Goal: Transaction & Acquisition: Obtain resource

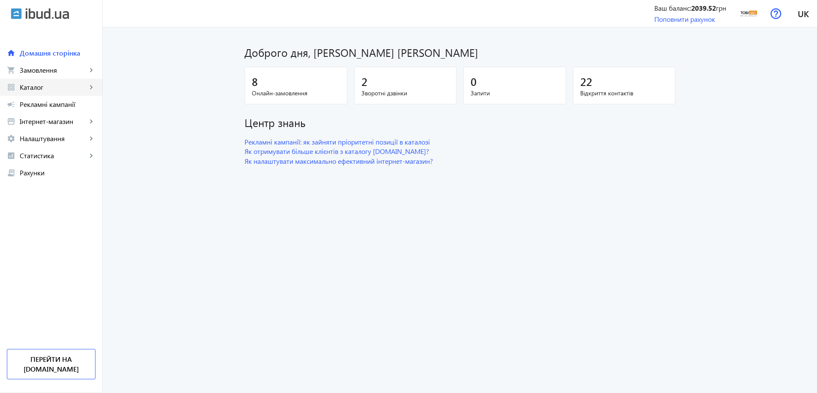
click at [60, 90] on span "Каталог" at bounding box center [53, 87] width 67 height 9
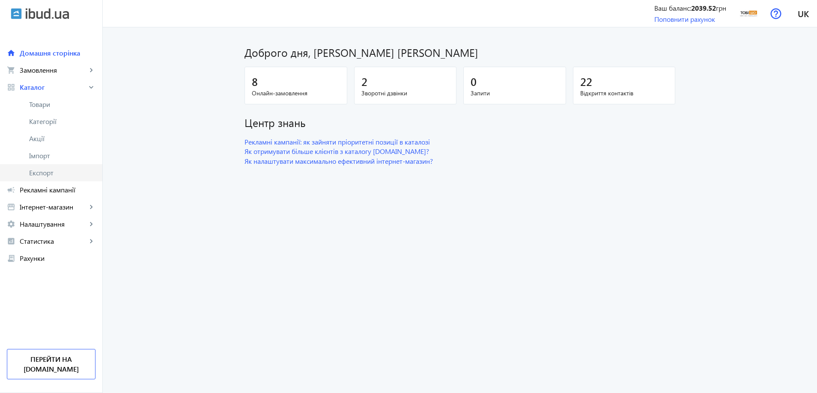
click at [43, 175] on span "Експорт" at bounding box center [62, 173] width 66 height 9
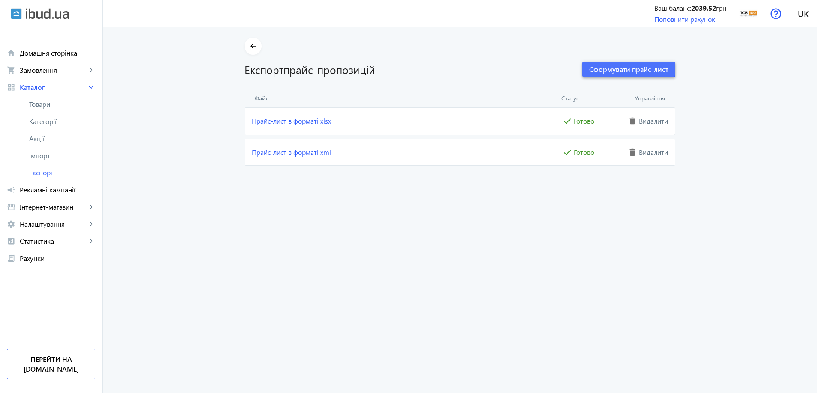
click at [623, 65] on span "Сформувати прайс-лист" at bounding box center [628, 69] width 79 height 9
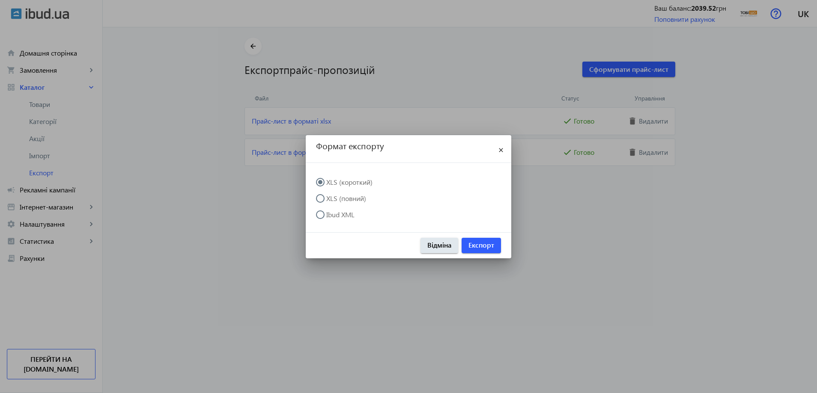
drag, startPoint x: 328, startPoint y: 196, endPoint x: 334, endPoint y: 199, distance: 6.1
click at [329, 196] on input "XLS (повний)" at bounding box center [324, 202] width 17 height 17
radio input "true"
click at [482, 248] on span "Експорт" at bounding box center [481, 245] width 26 height 9
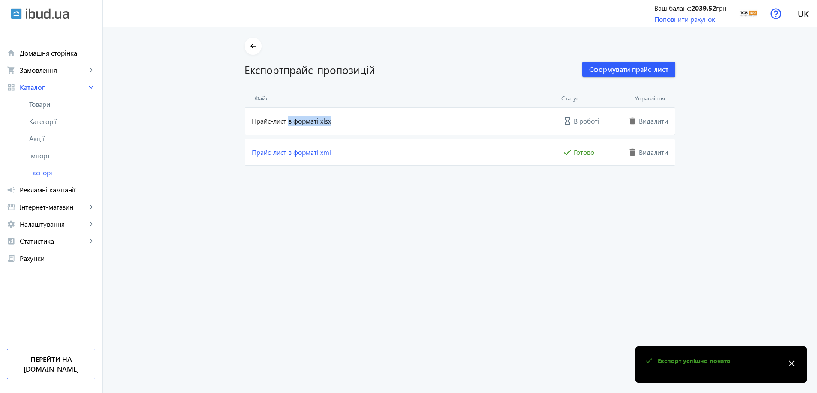
drag, startPoint x: 416, startPoint y: 116, endPoint x: 328, endPoint y: 119, distance: 87.8
click at [288, 125] on mat-card "Прайс-лист в форматі xlsx hourglass_empty В роботі delete Видалити" at bounding box center [459, 120] width 431 height 27
drag, startPoint x: 559, startPoint y: 119, endPoint x: 584, endPoint y: 120, distance: 24.9
click at [584, 120] on div "hourglass_empty В роботі" at bounding box center [593, 121] width 64 height 13
drag, startPoint x: 583, startPoint y: 120, endPoint x: 568, endPoint y: 118, distance: 15.6
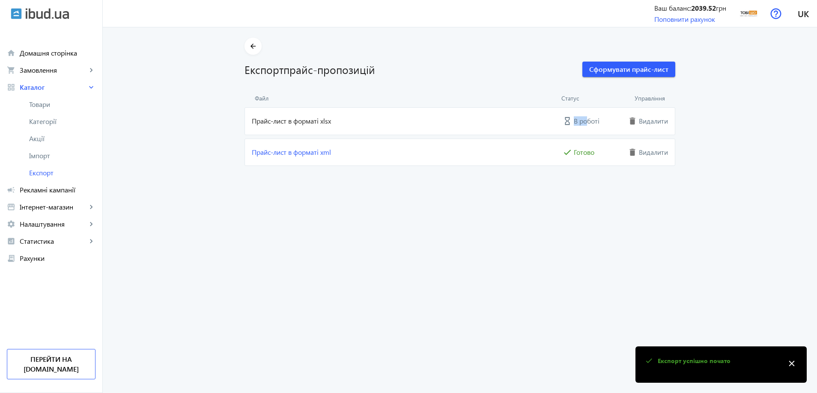
click at [568, 118] on div "hourglass_empty В роботі" at bounding box center [593, 121] width 64 height 13
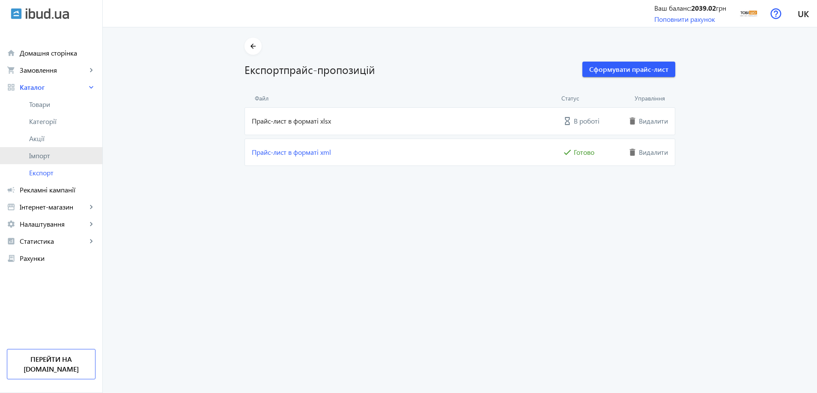
click at [48, 155] on span "Імпорт" at bounding box center [62, 156] width 66 height 9
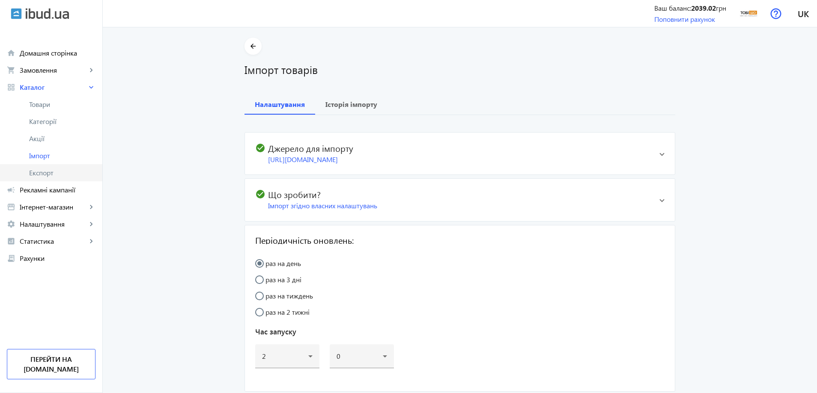
click at [45, 176] on span "Експорт" at bounding box center [62, 173] width 66 height 9
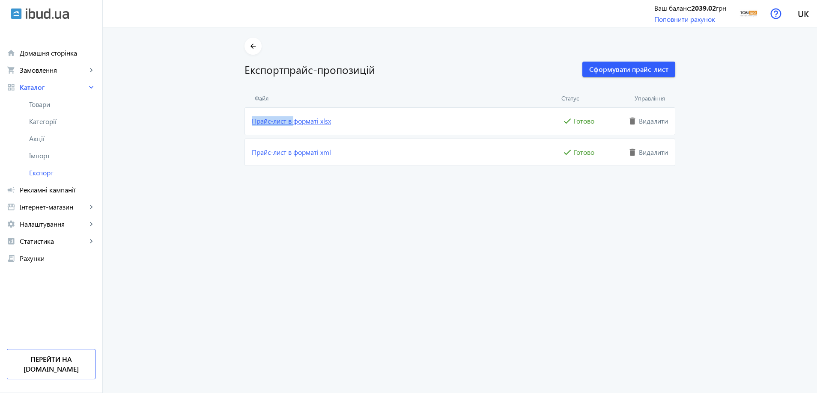
drag, startPoint x: 238, startPoint y: 118, endPoint x: 294, endPoint y: 123, distance: 55.8
click at [295, 124] on div "arrow_back Експорт прайс-пропозицій Сформувати прайс-лист Файл Статус Управлінн…" at bounding box center [459, 102] width 451 height 128
click at [294, 123] on link "Прайс-лист в форматі xlsx" at bounding box center [406, 120] width 309 height 9
